Goal: Navigation & Orientation: Understand site structure

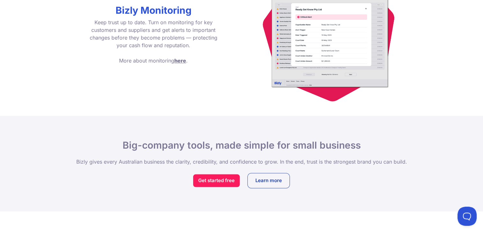
scroll to position [996, 0]
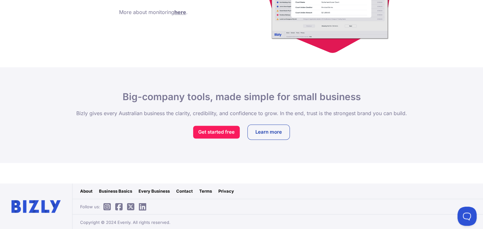
click at [227, 188] on link "Privacy" at bounding box center [226, 191] width 16 height 6
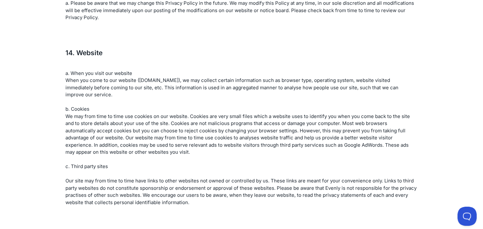
scroll to position [1713, 0]
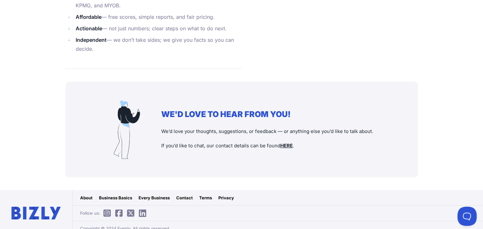
scroll to position [817, 0]
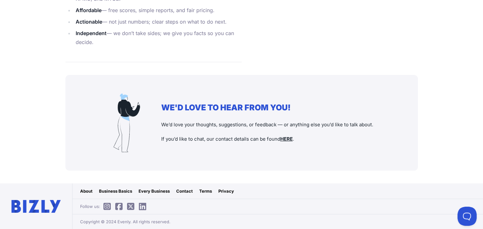
click at [189, 191] on link "Contact" at bounding box center [184, 191] width 17 height 6
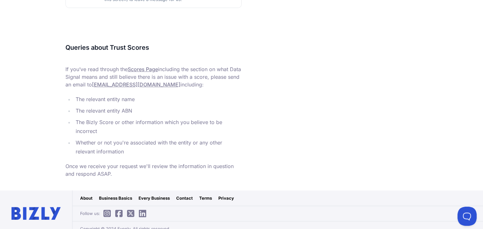
scroll to position [285, 0]
click at [223, 195] on link "Privacy" at bounding box center [226, 198] width 16 height 6
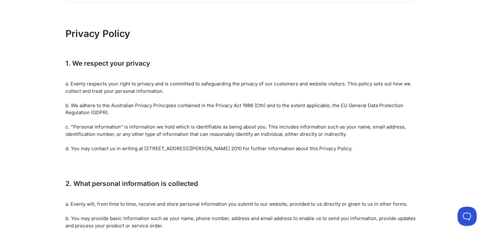
scroll to position [53, 0]
